Goal: Use online tool/utility: Utilize a website feature to perform a specific function

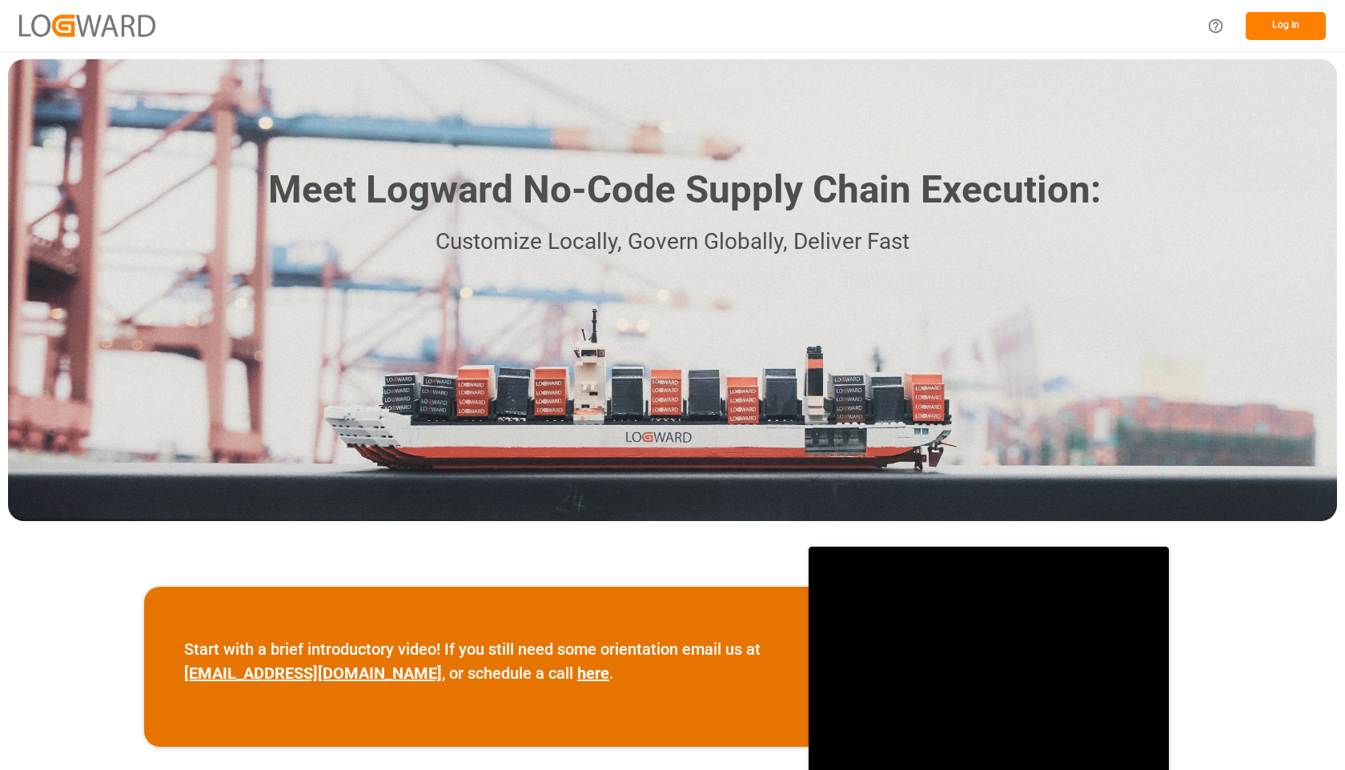
click at [1272, 32] on button "Log In" at bounding box center [1286, 26] width 80 height 28
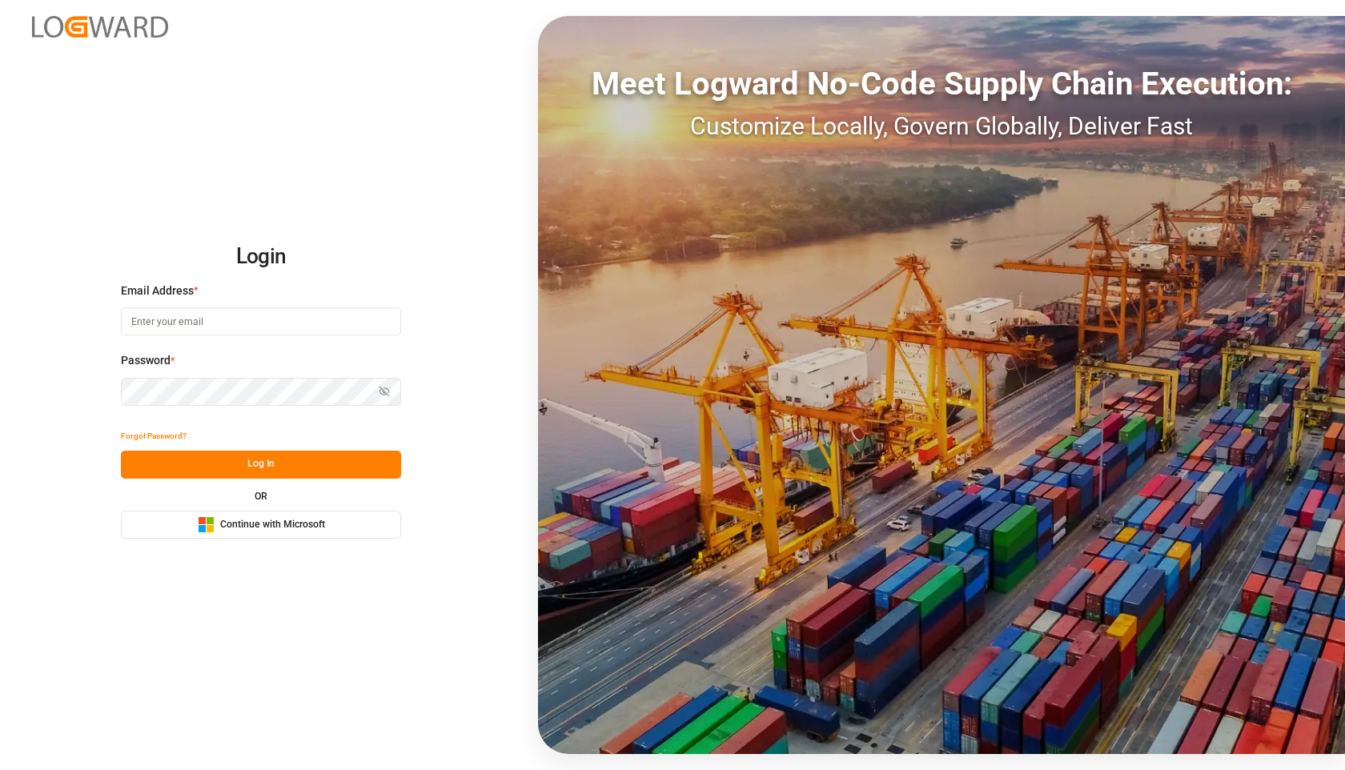
click at [319, 528] on span "Continue with Microsoft" at bounding box center [272, 525] width 105 height 14
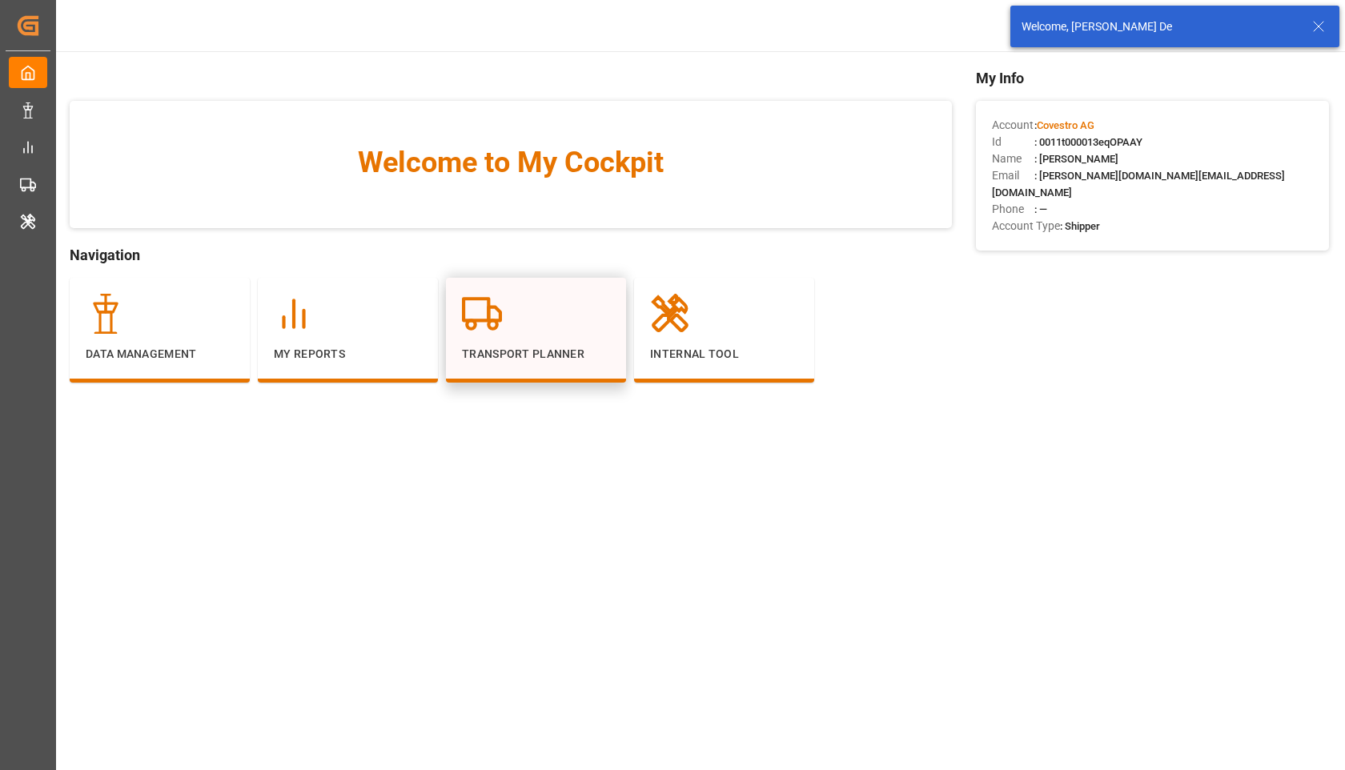
click at [544, 344] on div "Transport Planner" at bounding box center [536, 328] width 148 height 69
